Goal: Go to known website: Access a specific website the user already knows

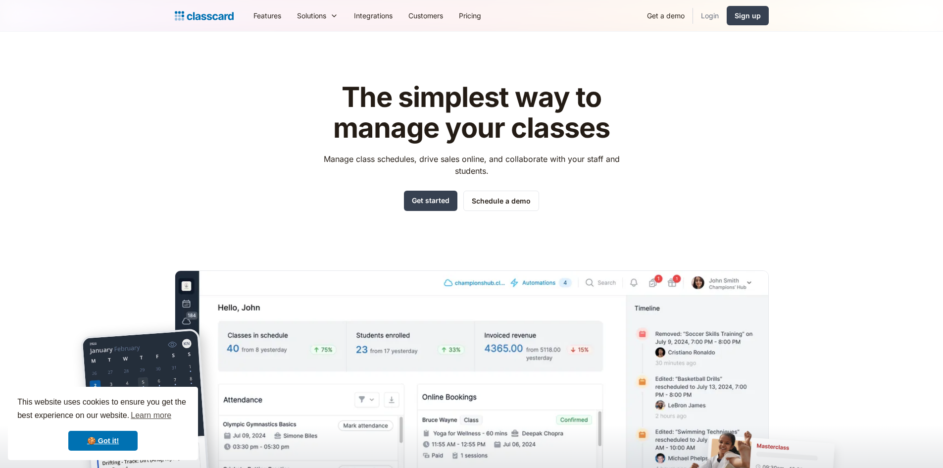
click at [702, 22] on link "Login" at bounding box center [710, 15] width 34 height 22
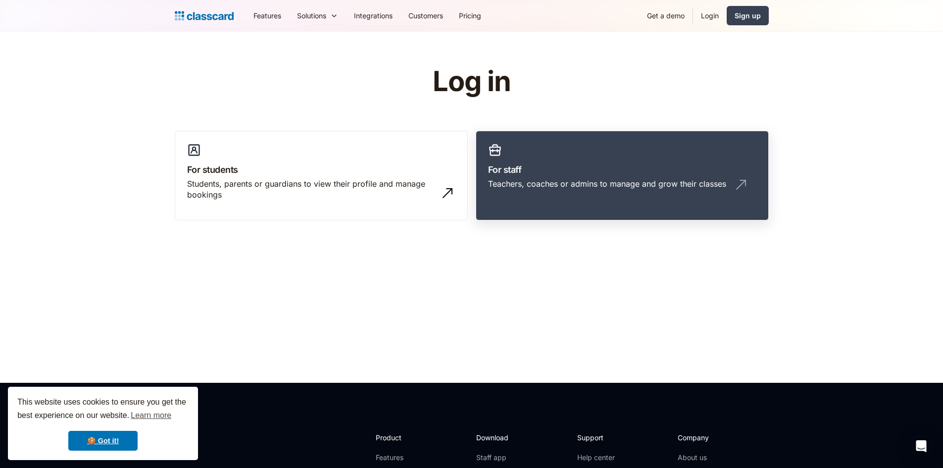
click at [667, 197] on div "Teachers, coaches or admins to manage and grow their classes" at bounding box center [622, 187] width 268 height 19
